Goal: Task Accomplishment & Management: Manage account settings

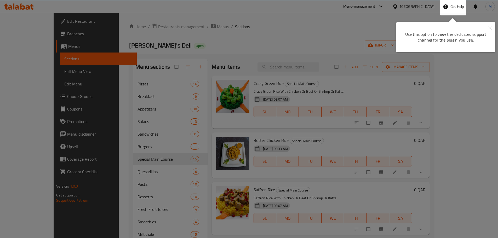
click at [489, 28] on icon "Close" at bounding box center [490, 28] width 4 height 4
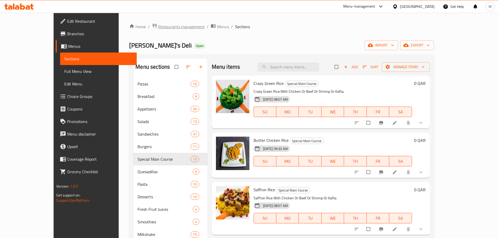
click at [158, 26] on span "Restaurants management" at bounding box center [181, 27] width 47 height 6
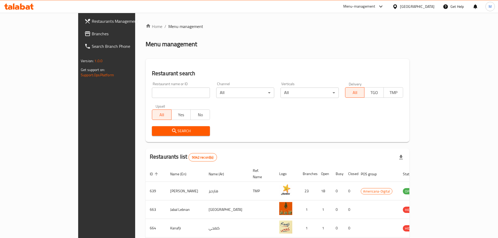
click at [149, 100] on div "Restaurant name or ID Restaurant name or ID" at bounding box center [181, 90] width 64 height 22
click at [152, 94] on input "search" at bounding box center [181, 93] width 58 height 10
paste input "645024"
type input "645024"
click at [156, 133] on span "Search" at bounding box center [181, 131] width 50 height 7
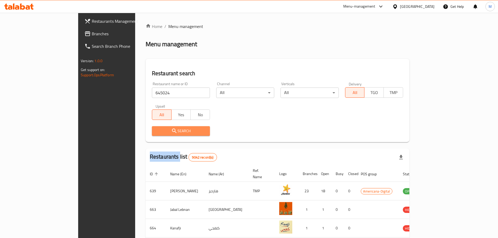
click at [120, 133] on div at bounding box center [249, 119] width 498 height 238
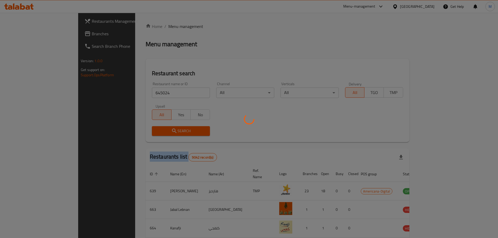
click at [120, 133] on div at bounding box center [249, 119] width 498 height 238
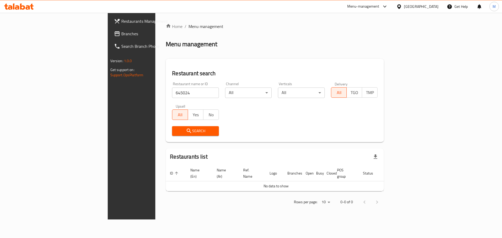
click at [433, 8] on div "[GEOGRAPHIC_DATA]" at bounding box center [421, 7] width 35 height 6
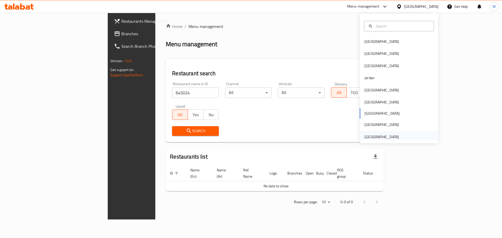
click at [377, 137] on div "[GEOGRAPHIC_DATA]" at bounding box center [382, 137] width 35 height 6
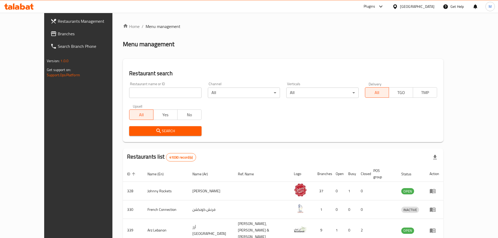
click at [133, 94] on input "search" at bounding box center [165, 93] width 72 height 10
paste input "645024"
type input "645024"
click at [134, 135] on button "Search" at bounding box center [165, 131] width 72 height 10
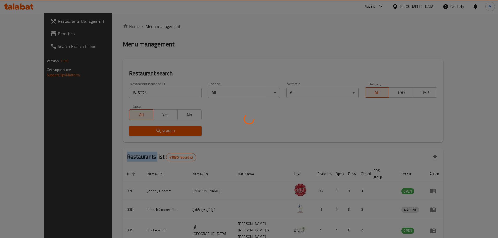
click at [134, 135] on div at bounding box center [249, 119] width 498 height 238
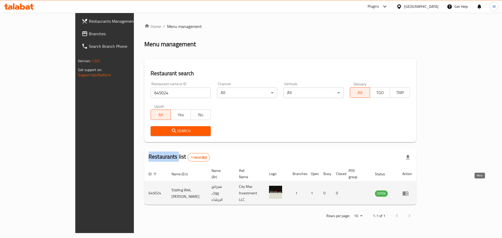
click at [409, 190] on icon "enhanced table" at bounding box center [406, 193] width 6 height 6
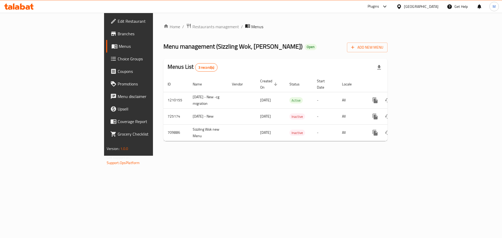
click at [118, 36] on span "Branches" at bounding box center [151, 34] width 66 height 6
click at [383, 47] on span "Add New Menu" at bounding box center [367, 47] width 32 height 7
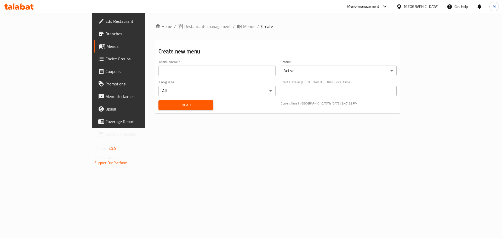
click at [375, 67] on body "​ Menu-management United Arab Emirates Get Help M Edit Restaurant Branches Menu…" at bounding box center [251, 125] width 502 height 225
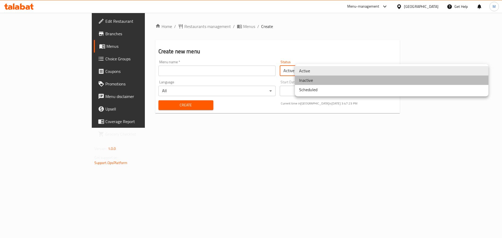
click at [343, 80] on li "Inactive" at bounding box center [392, 80] width 194 height 9
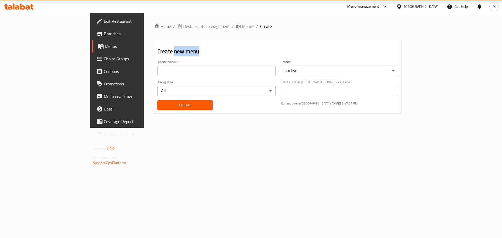
drag, startPoint x: 141, startPoint y: 51, endPoint x: 114, endPoint y: 49, distance: 27.2
click at [157, 49] on h2 "Create new menu" at bounding box center [277, 52] width 241 height 8
copy h2 "new menu"
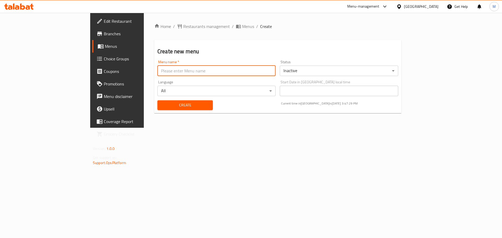
drag, startPoint x: 130, startPoint y: 74, endPoint x: 128, endPoint y: 76, distance: 2.8
click at [157, 74] on input "text" at bounding box center [216, 71] width 118 height 10
paste input "new menu"
click at [355, 105] on p "Current time in United Arab Emirates is 02 Sep 2025 3:47:34 PM" at bounding box center [339, 103] width 117 height 5
click at [200, 69] on input "New Menu 30 Nov 2024" at bounding box center [216, 71] width 118 height 10
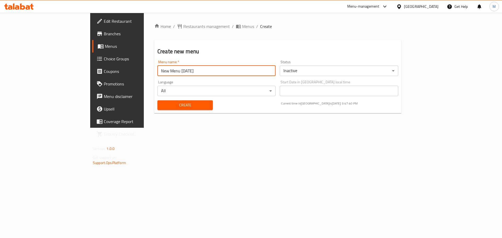
click at [354, 104] on p "Current time in United Arab Emirates is 02 Sep 2025 3:47:40 PM" at bounding box center [339, 103] width 117 height 5
copy p "Sep"
click at [157, 70] on input "New Menu 30 Nov 2025" at bounding box center [216, 71] width 118 height 10
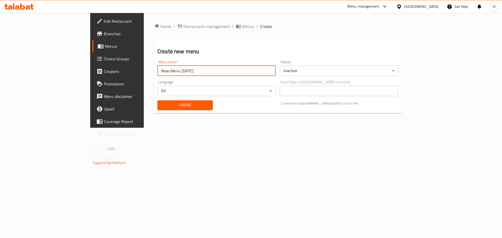
paste input "Sep"
click at [350, 102] on p "Current time in United Arab Emirates is 02 Sep 2025 3:47:48 PM" at bounding box center [339, 103] width 117 height 5
click at [350, 102] on p "Current time in United Arab Emirates is 02 Sep 2025 3:47:49 PM" at bounding box center [339, 103] width 117 height 5
copy p "02"
click at [157, 71] on input "New Menu 30 Sep 2025" at bounding box center [216, 71] width 118 height 10
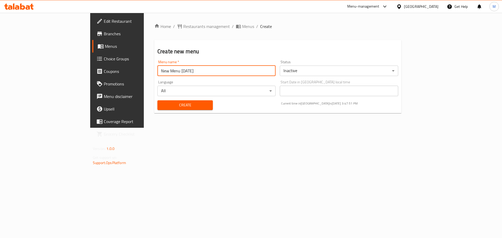
click at [157, 71] on input "New Menu 30 Sep 2025" at bounding box center [216, 71] width 118 height 10
click at [157, 73] on input "New Menu 30 Sep 2025" at bounding box center [216, 71] width 118 height 10
click at [157, 71] on input "New Menu 30 Sep 2025" at bounding box center [216, 71] width 118 height 10
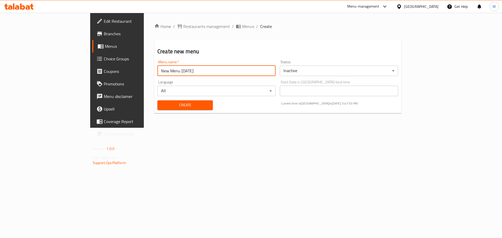
click at [157, 72] on input "New Menu 30 Sep 2025" at bounding box center [216, 71] width 118 height 10
paste input "02"
type input "New Menu 02 Sep 2025"
click at [174, 106] on span "Create" at bounding box center [185, 105] width 47 height 7
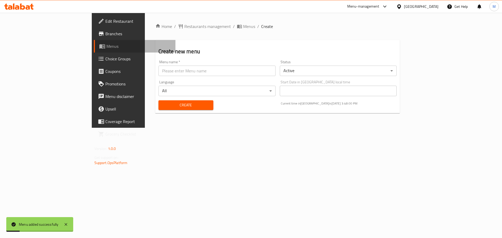
click at [106, 49] on span "Menus" at bounding box center [138, 46] width 65 height 6
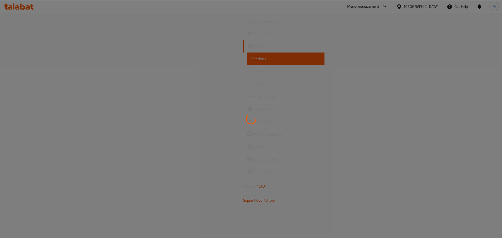
click at [427, 7] on div at bounding box center [251, 119] width 502 height 238
